Goal: Task Accomplishment & Management: Manage account settings

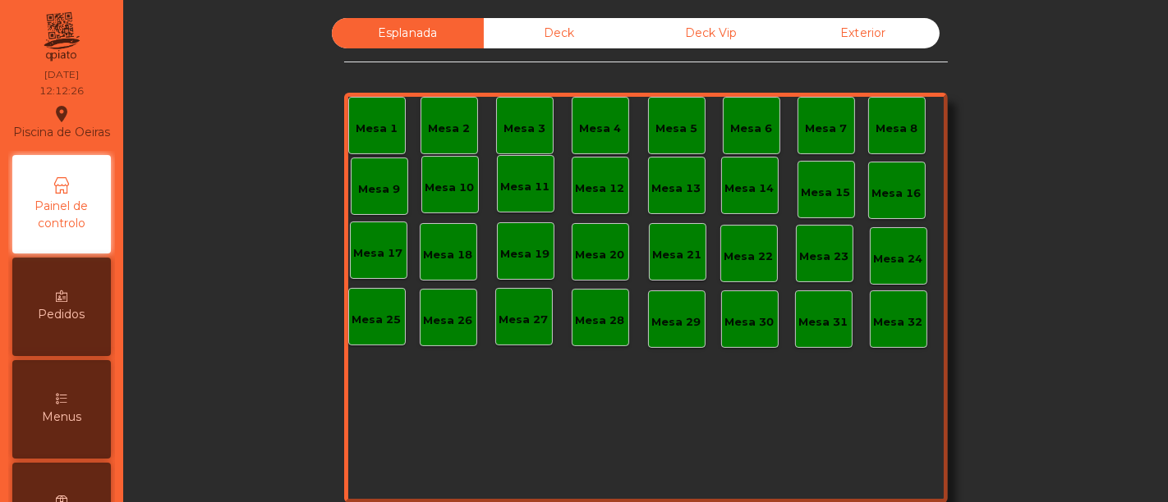
click at [600, 27] on div "Deck" at bounding box center [560, 33] width 152 height 30
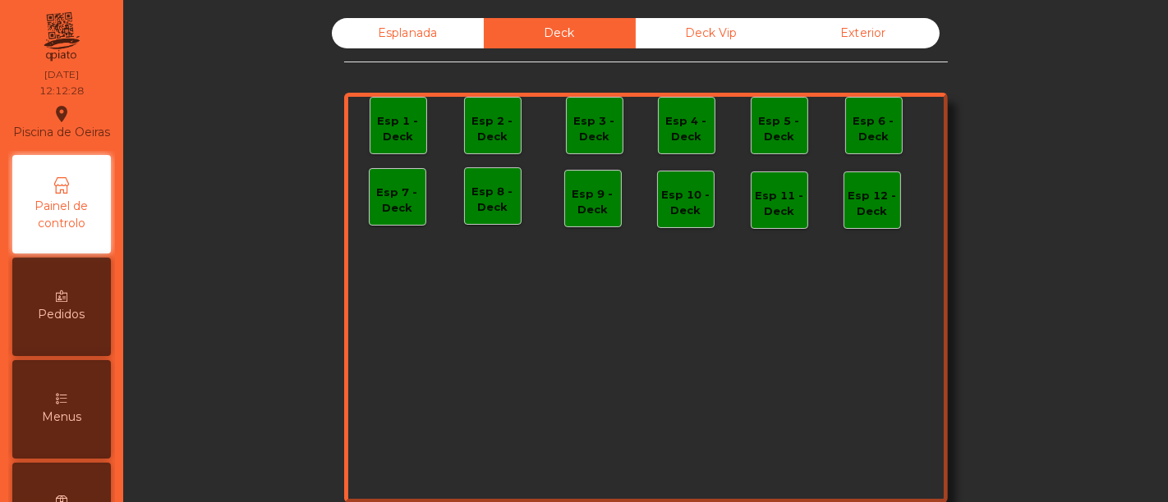
click at [712, 39] on div "Deck Vip" at bounding box center [711, 33] width 152 height 30
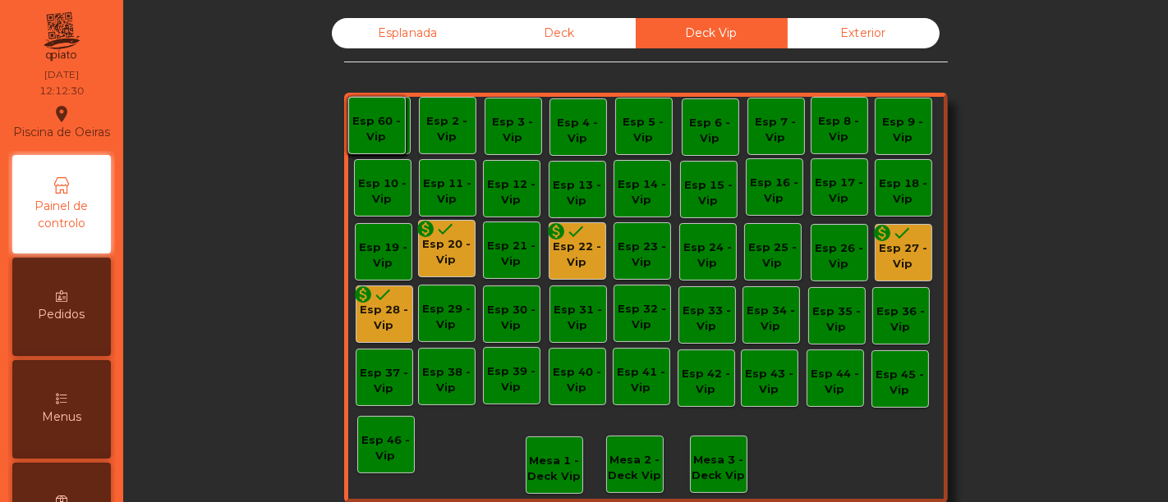
click at [449, 253] on div "Esp 20 - Vip" at bounding box center [447, 252] width 56 height 32
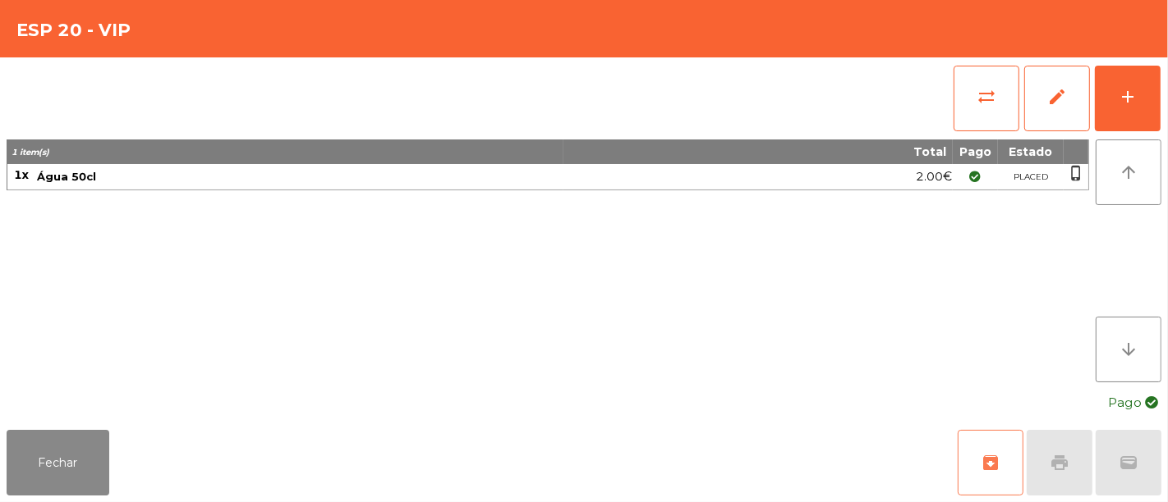
click at [973, 463] on button "archive" at bounding box center [990, 463] width 66 height 66
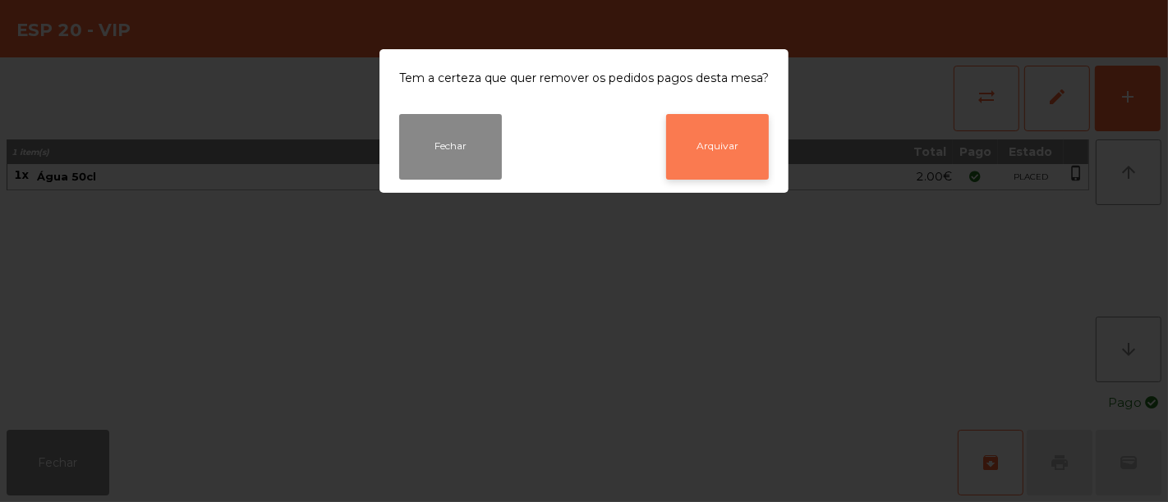
click at [738, 152] on button "Arquivar" at bounding box center [717, 147] width 103 height 66
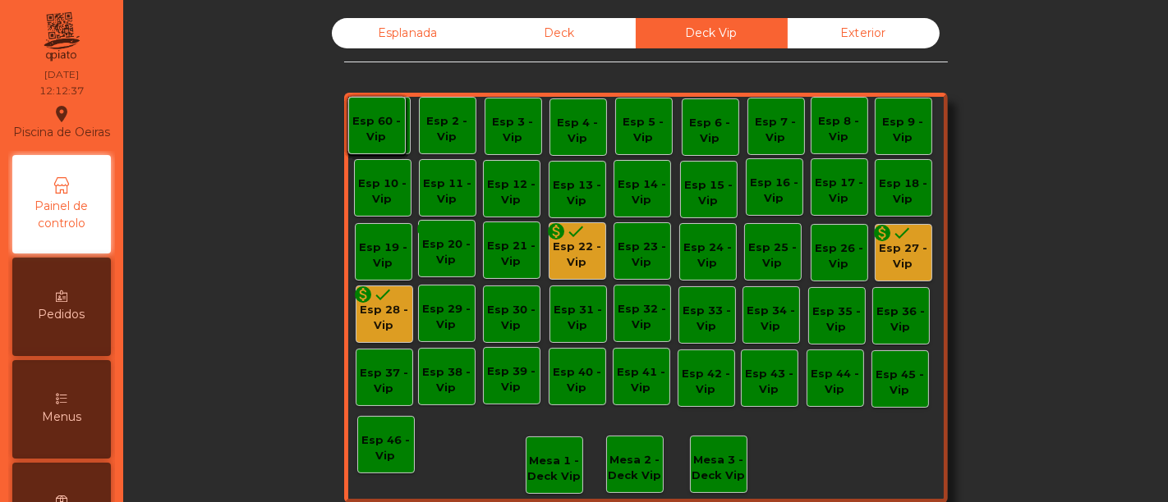
click at [553, 241] on div "monetization_on done" at bounding box center [566, 234] width 39 height 25
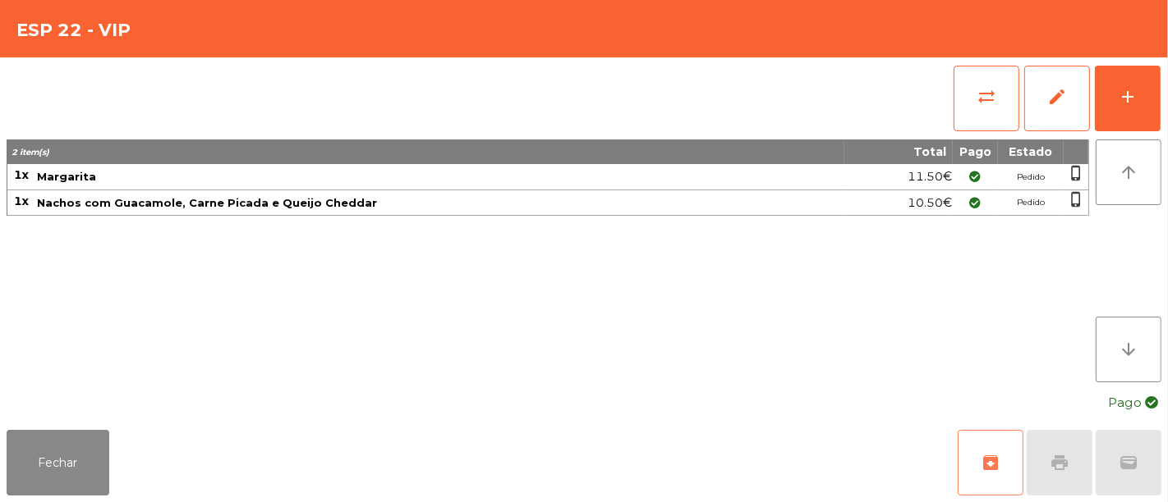
click at [1011, 460] on button "archive" at bounding box center [990, 463] width 66 height 66
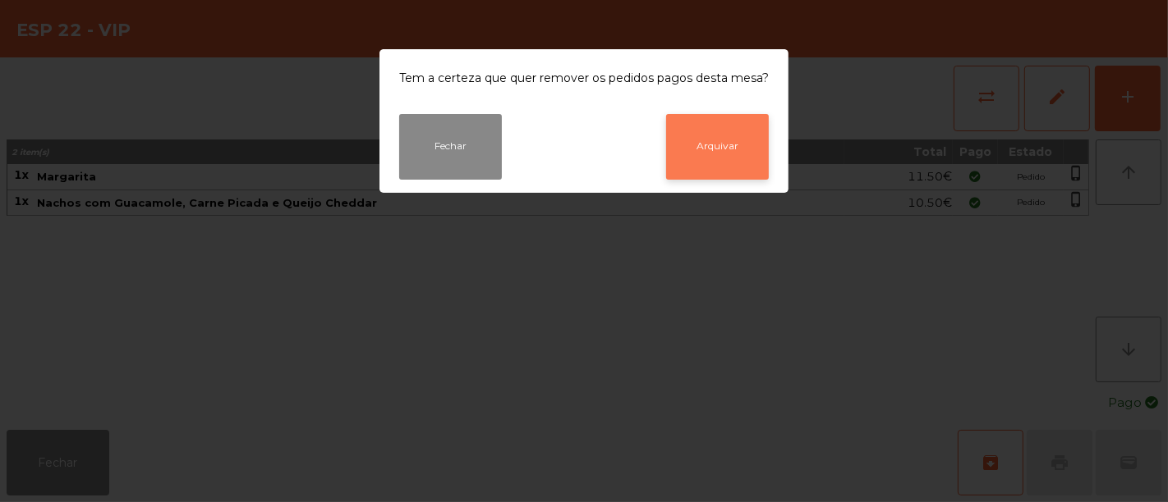
click at [736, 151] on button "Arquivar" at bounding box center [717, 147] width 103 height 66
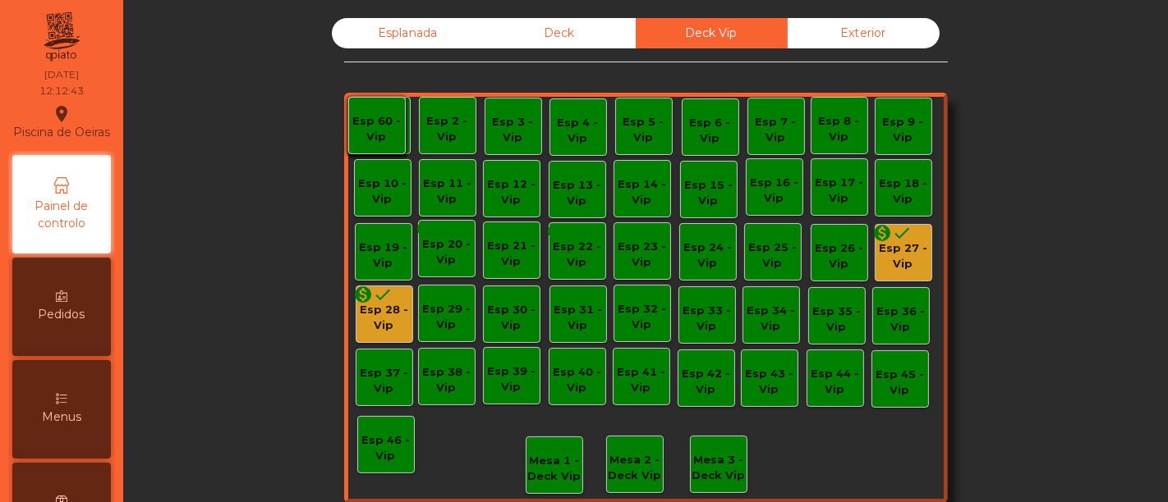
click at [900, 250] on div "Esp 27 - Vip" at bounding box center [903, 257] width 56 height 32
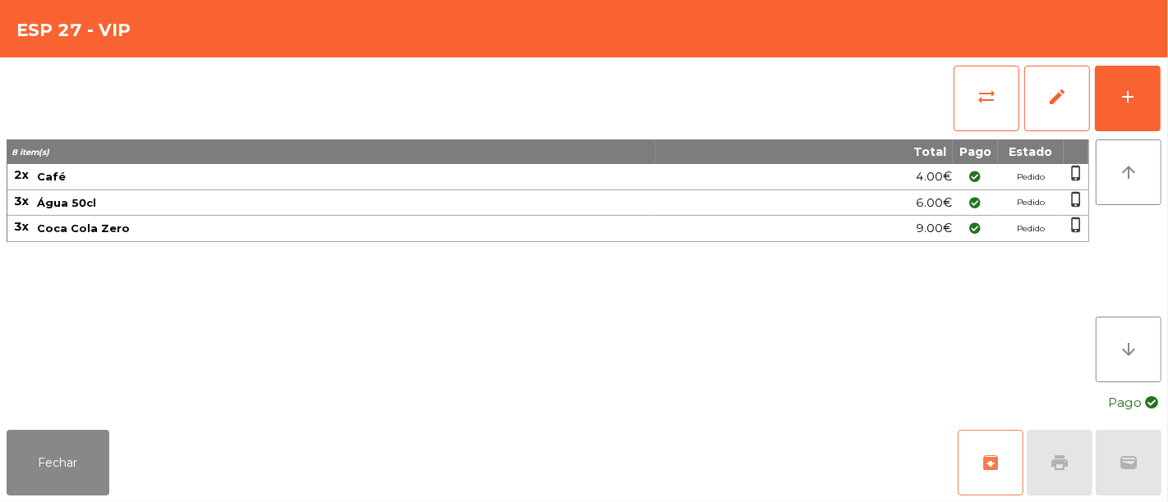
click at [994, 468] on span "archive" at bounding box center [990, 463] width 20 height 20
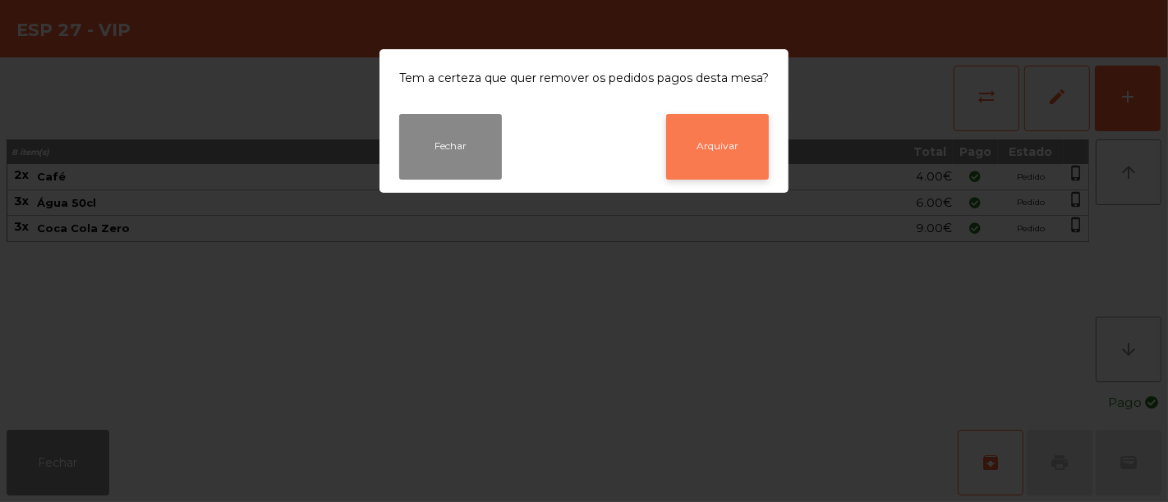
click at [739, 153] on button "Arquivar" at bounding box center [717, 147] width 103 height 66
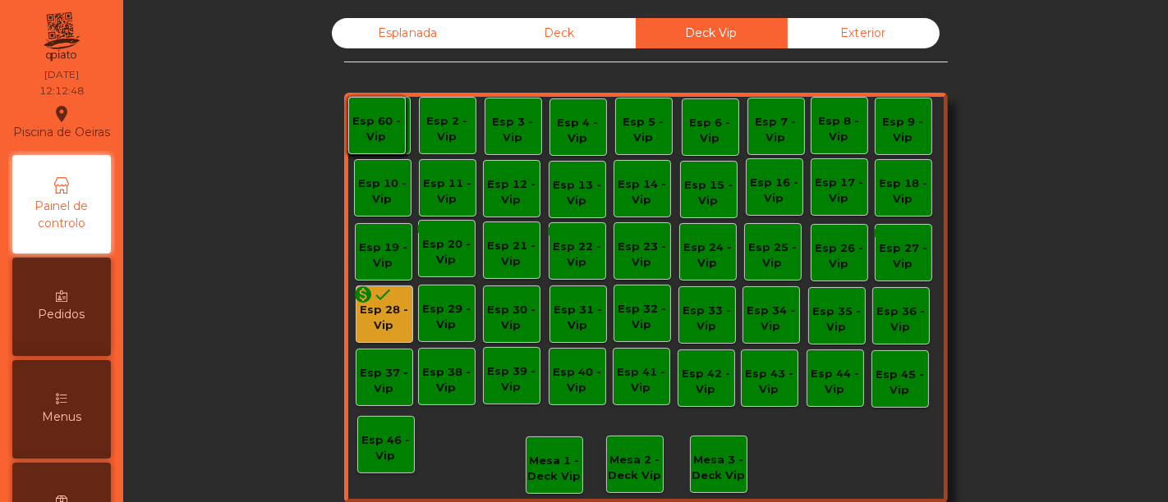
click at [379, 304] on div "monetization_on done" at bounding box center [373, 297] width 39 height 25
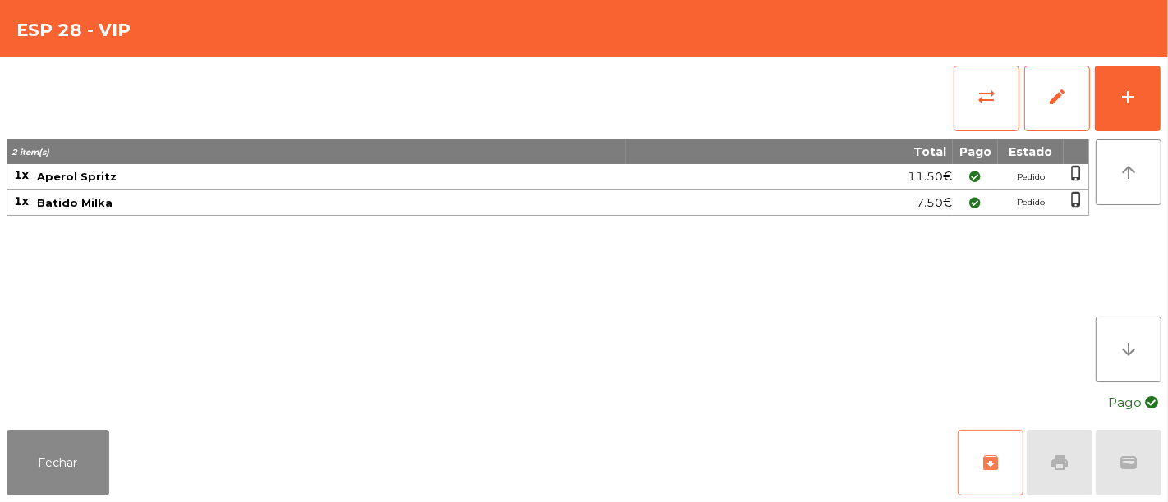
click at [987, 449] on button "archive" at bounding box center [990, 463] width 66 height 66
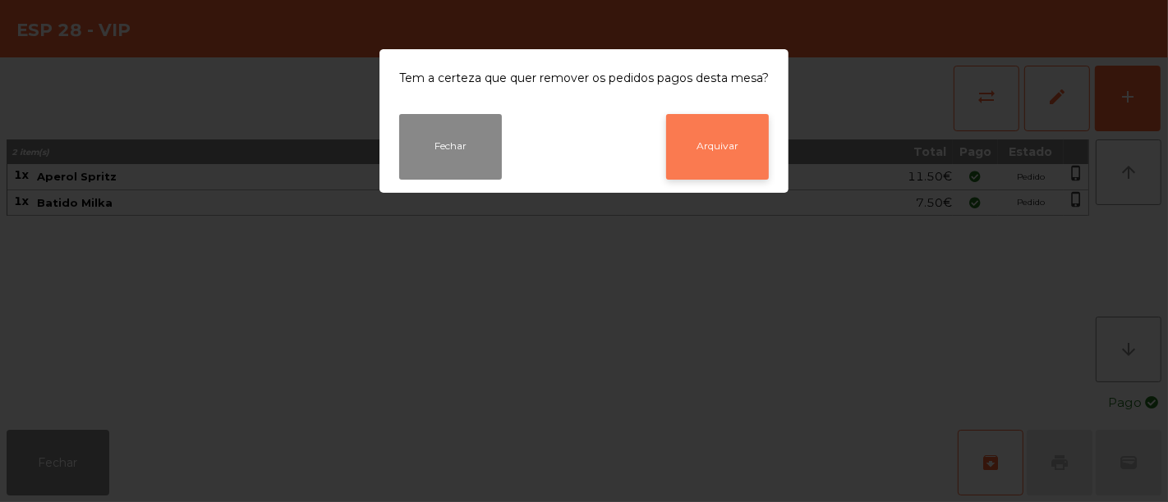
click at [735, 138] on button "Arquivar" at bounding box center [717, 147] width 103 height 66
